Goal: Find specific page/section: Find specific page/section

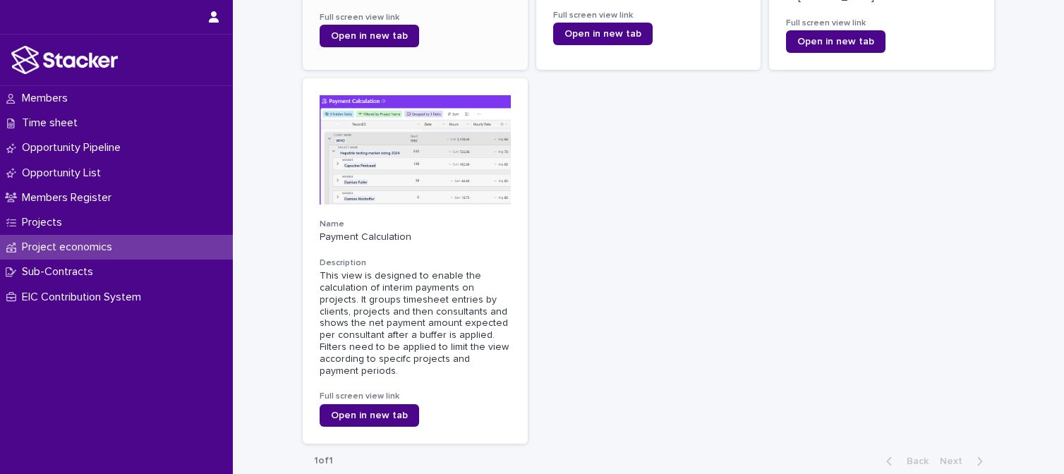
scroll to position [350, 0]
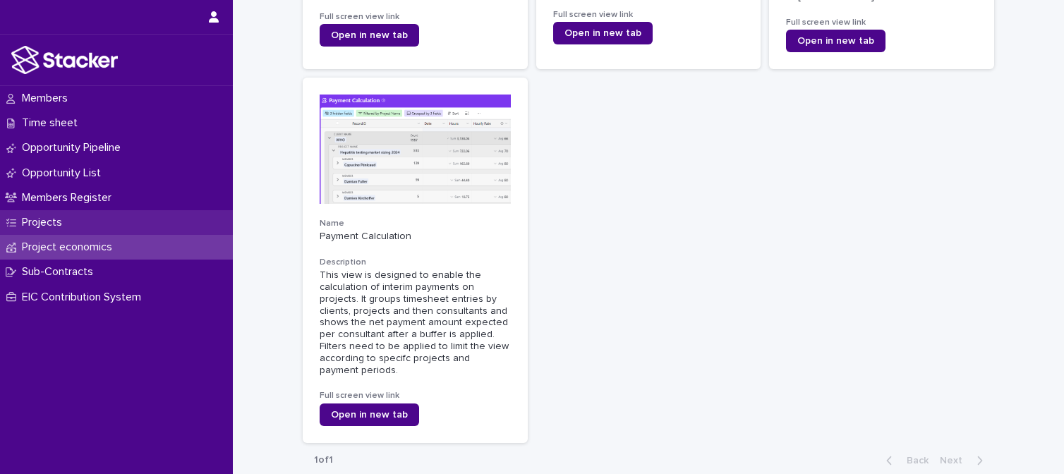
click at [37, 222] on p "Projects" at bounding box center [44, 222] width 57 height 13
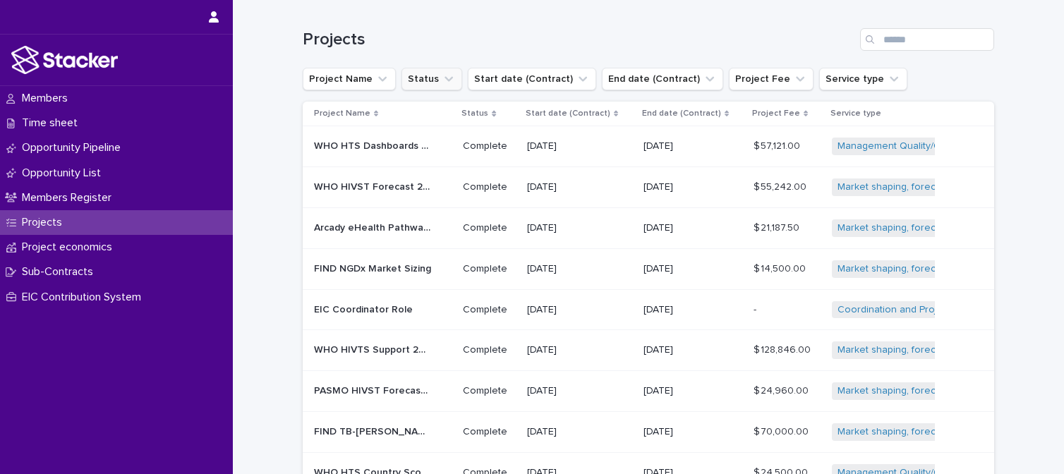
click at [414, 80] on button "Status" at bounding box center [432, 79] width 61 height 23
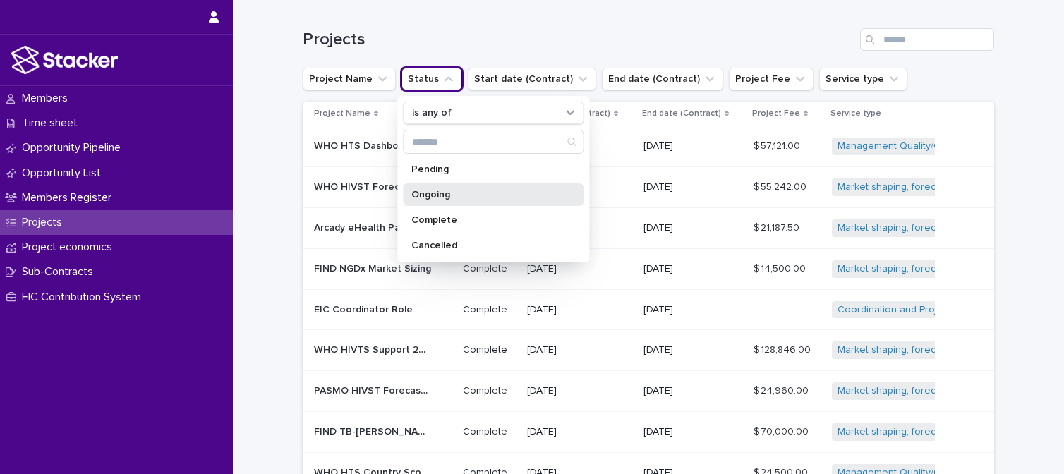
click at [429, 194] on p "Ongoing" at bounding box center [486, 195] width 150 height 10
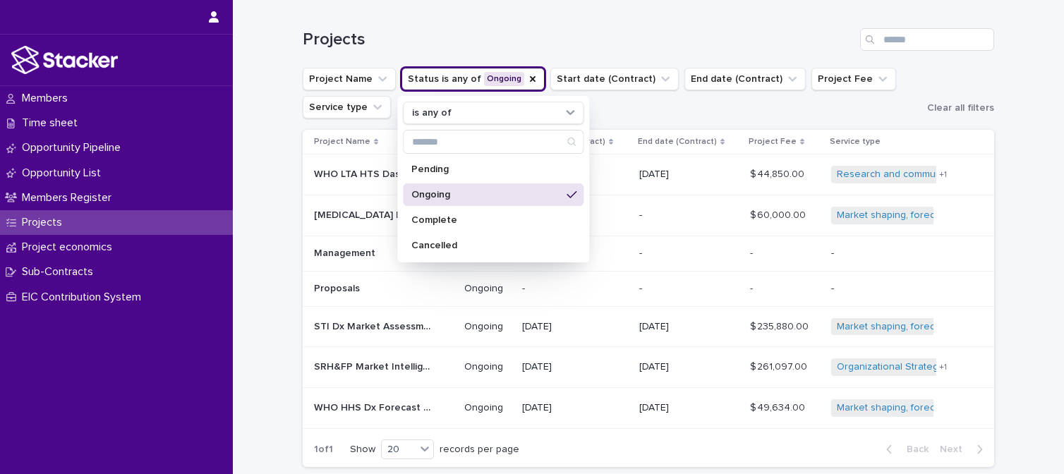
click at [1030, 224] on div "Loading... Saving… Loading... Saving… Projects Project Name Status is any of On…" at bounding box center [648, 274] width 831 height 549
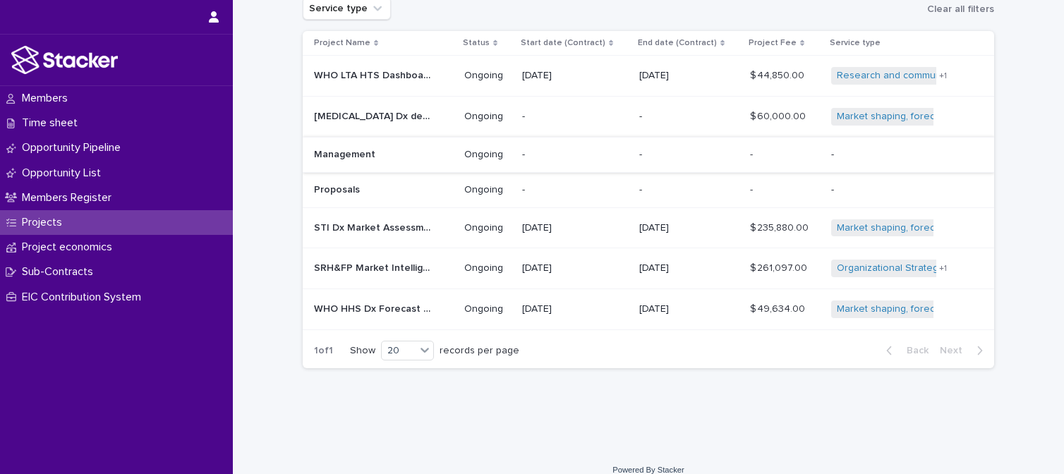
scroll to position [101, 0]
click at [383, 263] on p "SRH&FP Market Intelligence" at bounding box center [374, 265] width 121 height 15
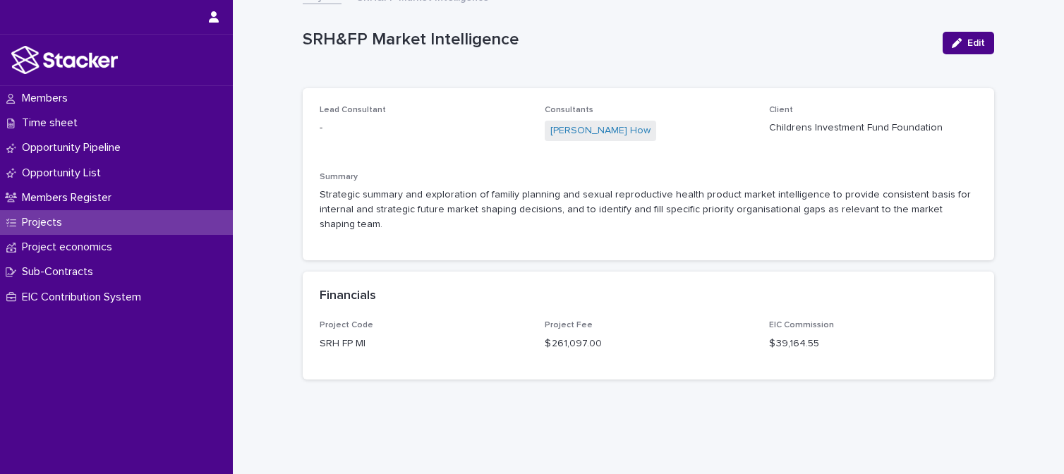
scroll to position [27, 0]
